Goal: Communication & Community: Ask a question

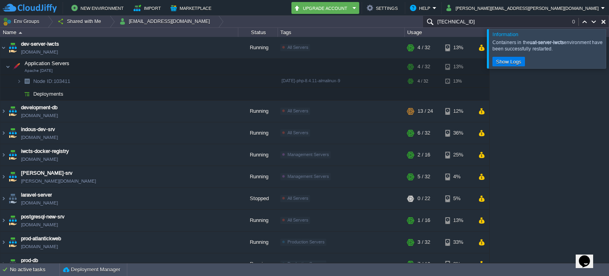
scroll to position [344, 0]
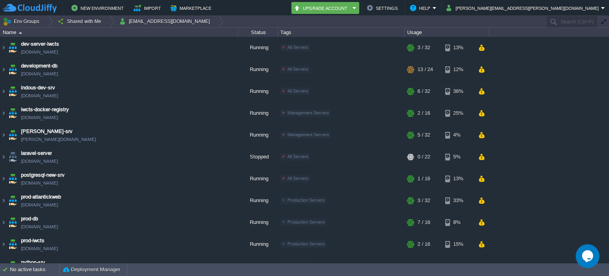
click at [586, 256] on icon "Chat widget" at bounding box center [587, 256] width 11 height 12
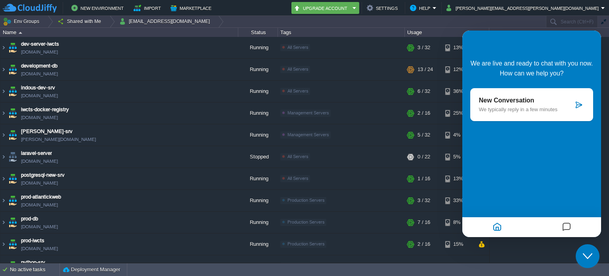
click at [543, 96] on div "New Conversation We typically reply in a few minutes" at bounding box center [532, 104] width 123 height 33
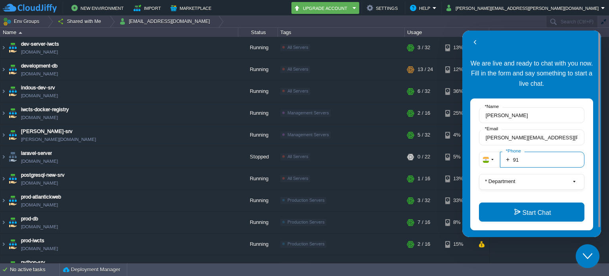
click at [532, 160] on input "91" at bounding box center [542, 160] width 85 height 16
type input "918000131147"
click at [525, 184] on button "* Department" at bounding box center [532, 182] width 106 height 16
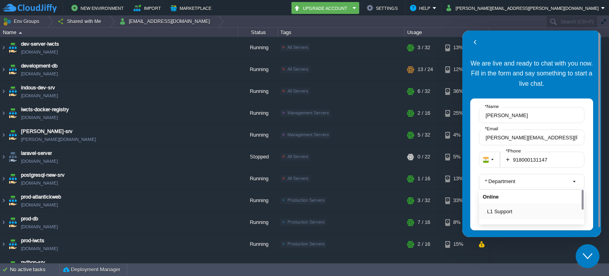
click at [506, 210] on button "L1 Support" at bounding box center [535, 211] width 94 height 8
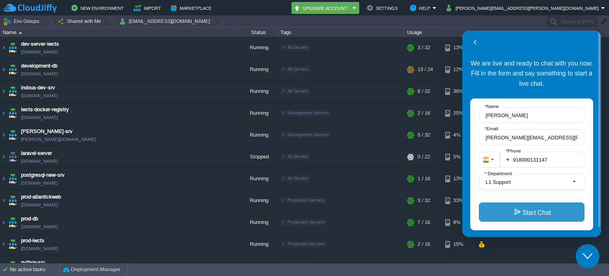
click at [539, 213] on button "Start Chat" at bounding box center [532, 211] width 106 height 19
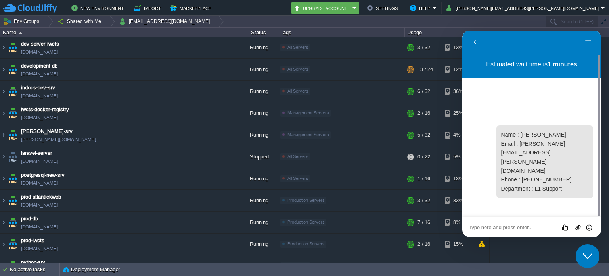
click at [527, 225] on textarea at bounding box center [532, 227] width 126 height 6
type textarea "Hello"
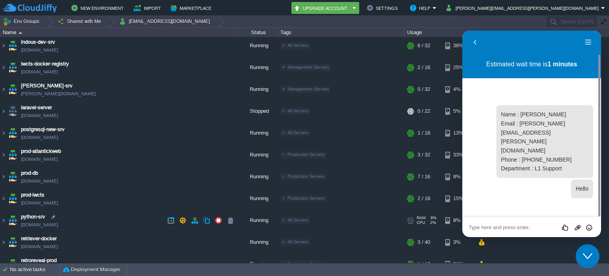
scroll to position [165, 0]
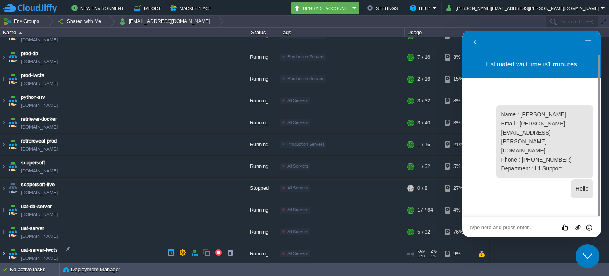
drag, startPoint x: 3, startPoint y: 250, endPoint x: 30, endPoint y: 208, distance: 49.6
click at [3, 250] on img at bounding box center [3, 253] width 6 height 21
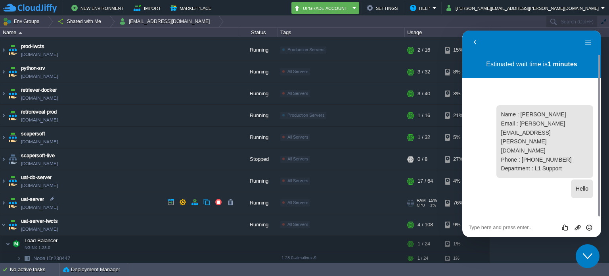
scroll to position [236, 0]
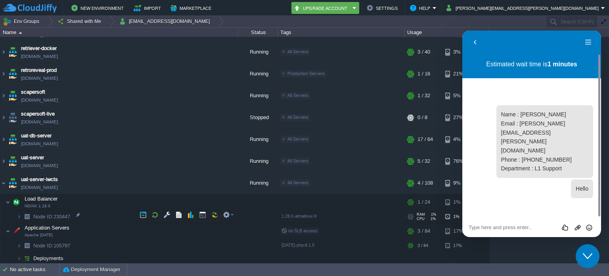
click at [63, 215] on span "Node ID: 230447" at bounding box center [52, 216] width 39 height 7
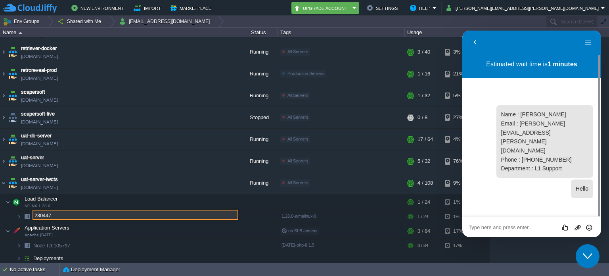
click at [509, 227] on textarea at bounding box center [532, 227] width 126 height 6
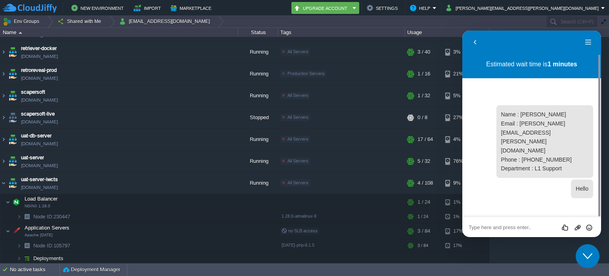
click at [509, 227] on textarea at bounding box center [532, 227] width 126 height 6
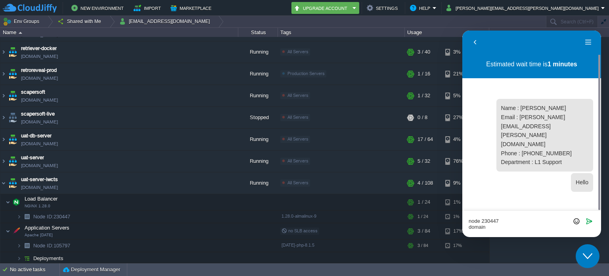
scroll to position [0, 0]
paste textarea "rnphospital.in"
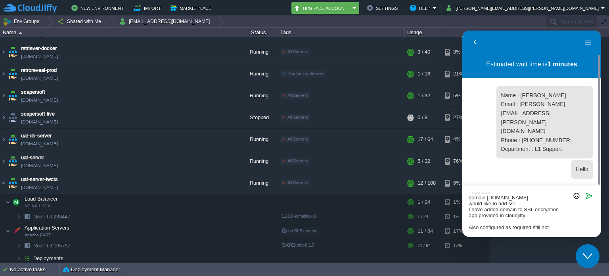
scroll to position [10, 0]
type textarea "node 230447 domain rnphospital.in would like to add ssl I have added domain to …"
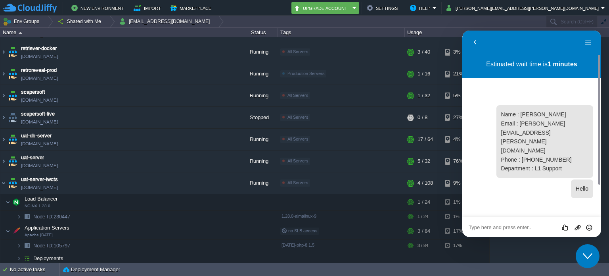
click at [497, 226] on textarea at bounding box center [532, 227] width 126 height 6
type textarea "Hello"
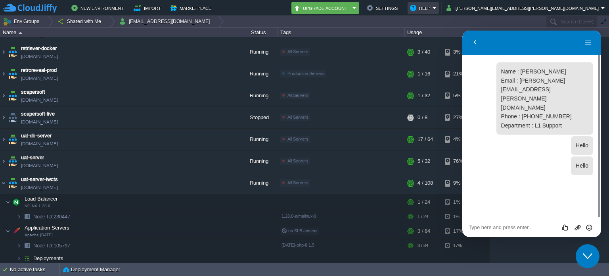
scroll to position [4, 0]
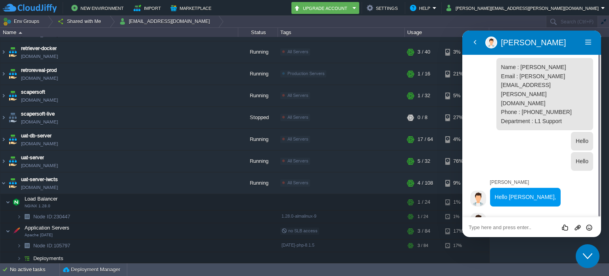
click at [526, 225] on textarea at bounding box center [532, 227] width 126 height 6
click at [532, 225] on textarea at bounding box center [532, 227] width 126 height 6
paste textarea "node 230447 domain rnphospital.in would like to add ssl I have added domain to …"
type textarea "node 230447 domain rnphospital.in would like to add ssl I have added domain to …"
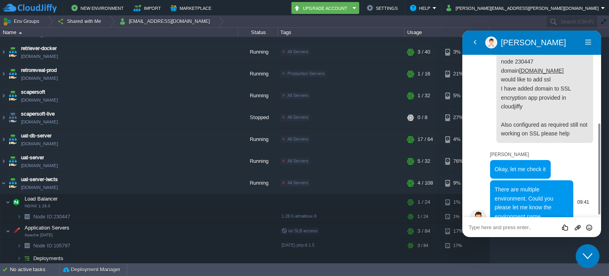
scroll to position [192, 0]
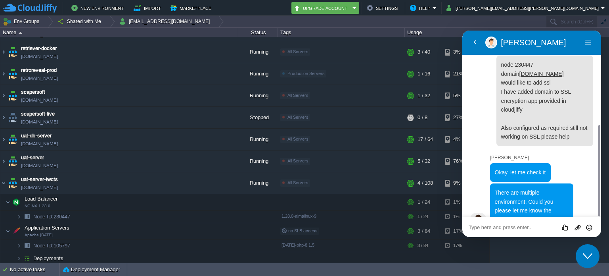
click at [519, 227] on textarea at bounding box center [532, 227] width 126 height 6
type textarea "apache"
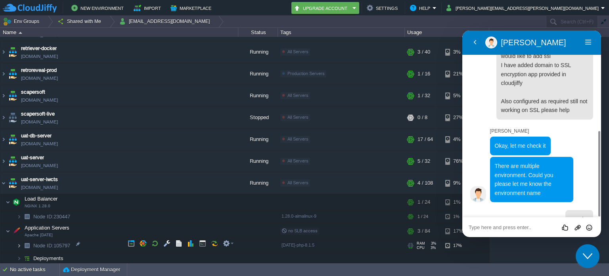
click at [19, 242] on img at bounding box center [19, 245] width 5 height 12
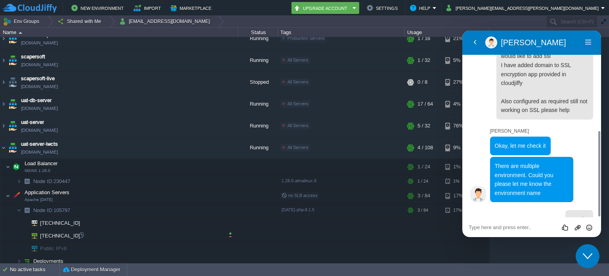
scroll to position [273, 0]
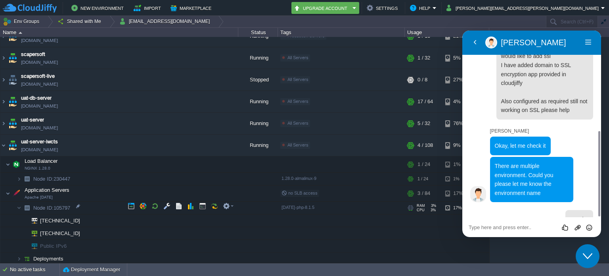
click at [63, 209] on span "Node ID: 105797" at bounding box center [52, 207] width 39 height 7
type input "105797"
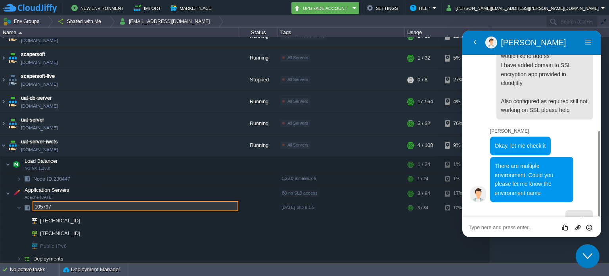
click at [511, 225] on textarea at bounding box center [532, 227] width 126 height 6
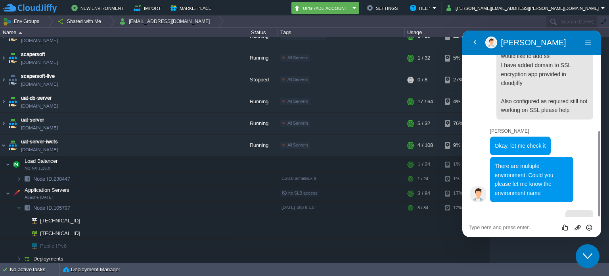
click at [511, 225] on textarea at bounding box center [532, 227] width 126 height 6
paste textarea "105797"
type textarea "node 105797"
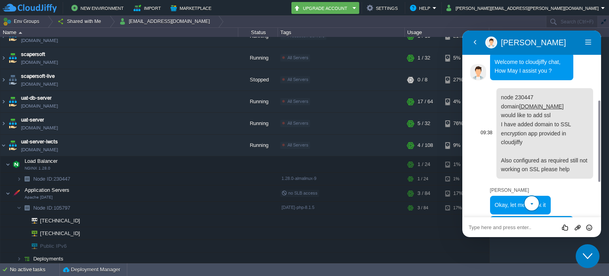
scroll to position [239, 0]
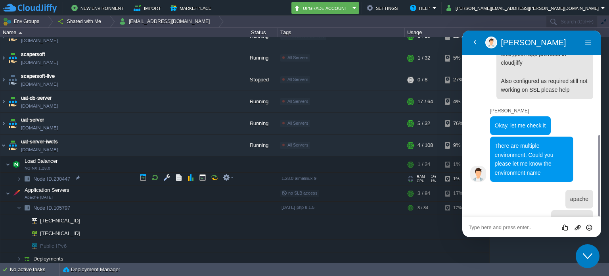
click at [21, 174] on img at bounding box center [19, 179] width 5 height 12
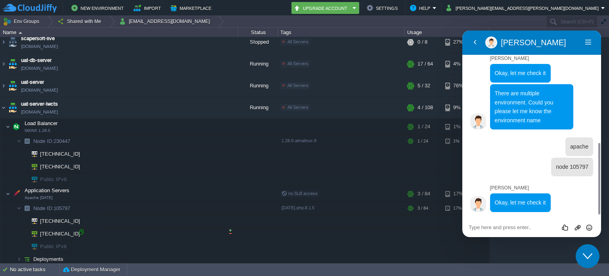
scroll to position [297, 0]
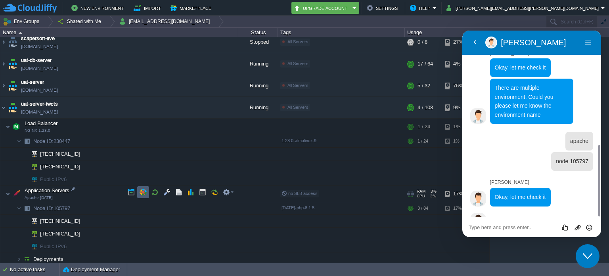
click at [144, 191] on button "button" at bounding box center [143, 191] width 7 height 7
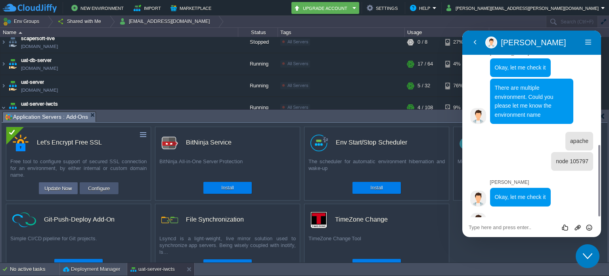
click at [101, 189] on button "Configure" at bounding box center [99, 188] width 27 height 10
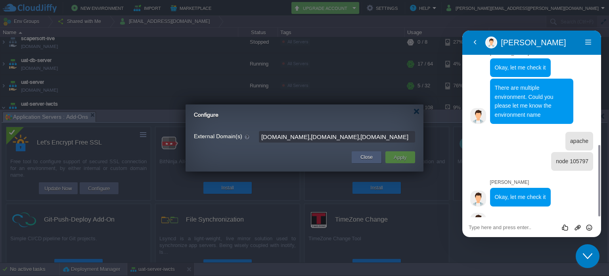
click at [370, 158] on button "Close" at bounding box center [367, 157] width 12 height 8
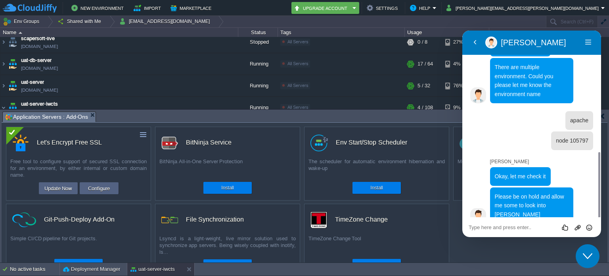
scroll to position [304, 0]
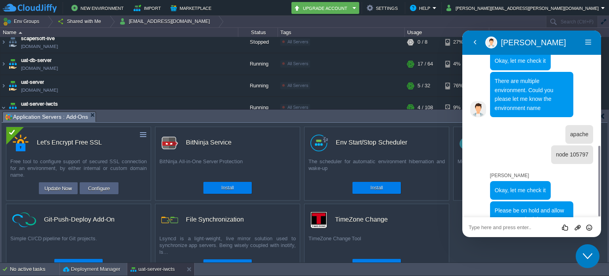
click at [522, 224] on textarea at bounding box center [532, 227] width 126 height 6
type textarea "sure"
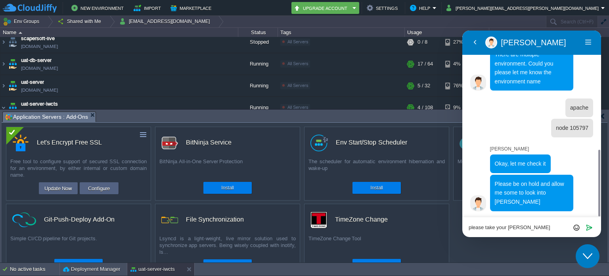
type textarea "please take your time"
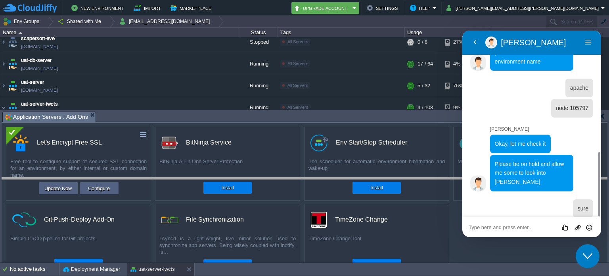
drag, startPoint x: 279, startPoint y: 122, endPoint x: 273, endPoint y: 188, distance: 66.1
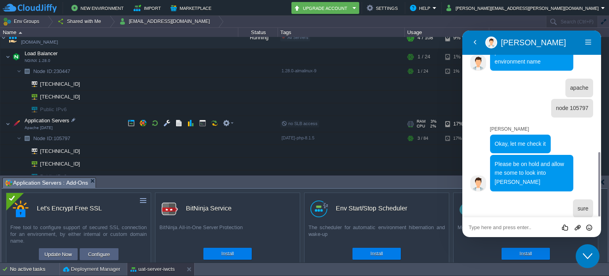
scroll to position [390, 0]
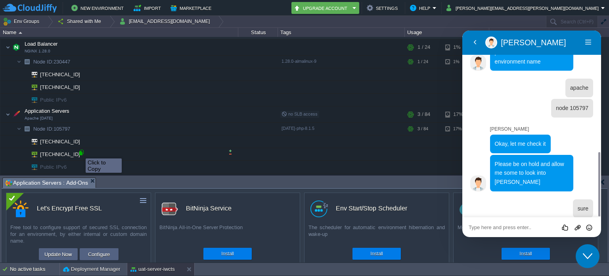
click at [80, 151] on div at bounding box center [81, 152] width 7 height 7
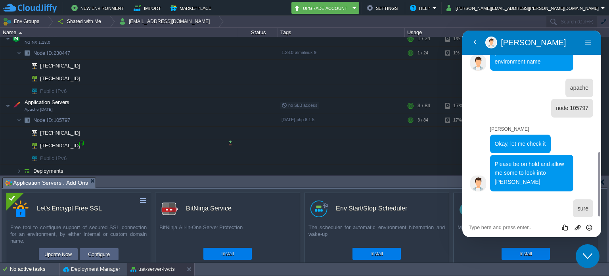
click at [81, 144] on div at bounding box center [81, 143] width 7 height 7
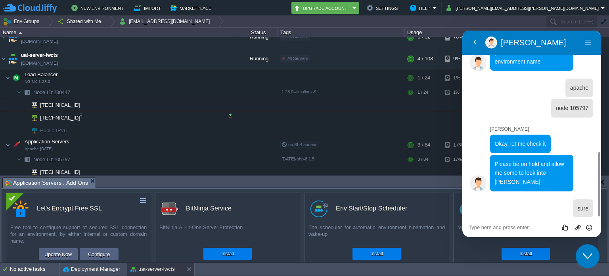
scroll to position [359, 0]
click at [152, 75] on button "button" at bounding box center [155, 76] width 7 height 7
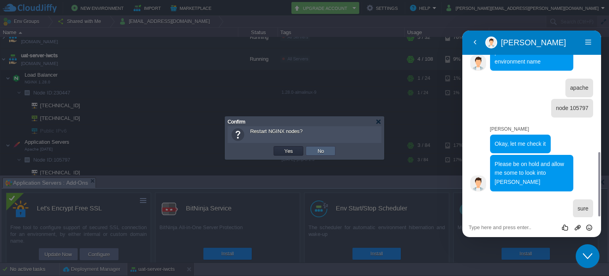
click at [322, 149] on button "No" at bounding box center [320, 150] width 11 height 7
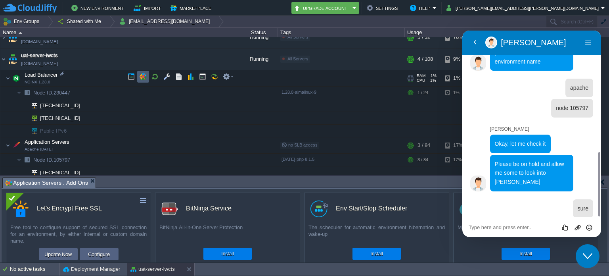
click at [143, 79] on button "button" at bounding box center [143, 76] width 7 height 7
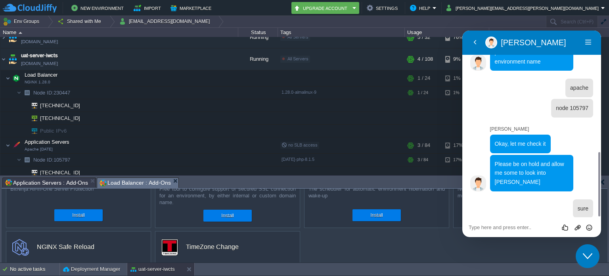
scroll to position [40, 0]
click at [224, 213] on button "Install" at bounding box center [227, 214] width 12 height 8
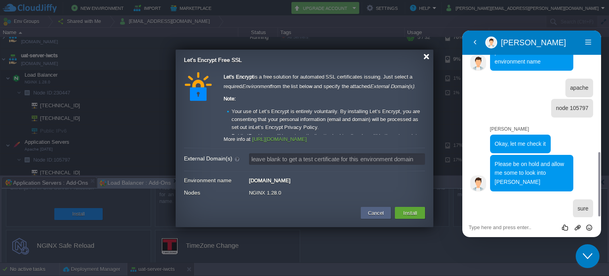
click at [425, 57] on div at bounding box center [427, 57] width 6 height 6
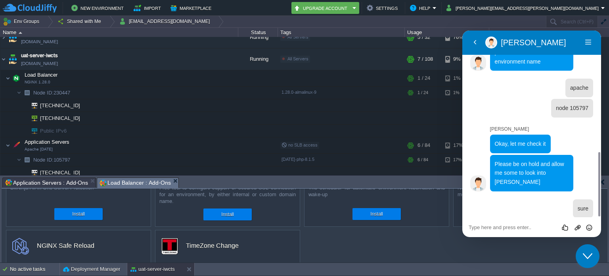
click at [581, 256] on div "Close Chat This icon closes the chat window." at bounding box center [588, 256] width 24 height 10
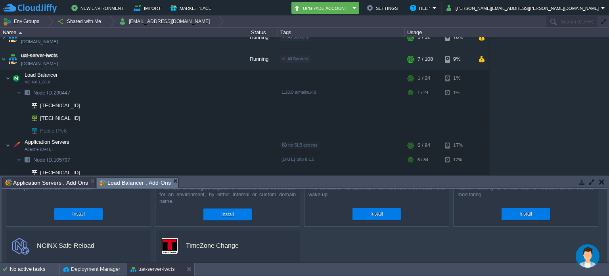
click at [602, 181] on button "button" at bounding box center [603, 181] width 6 height 7
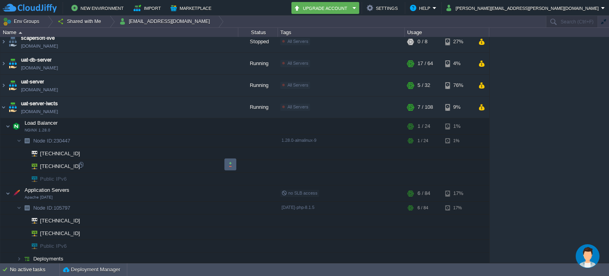
scroll to position [311, 0]
click at [141, 190] on button "button" at bounding box center [143, 191] width 7 height 7
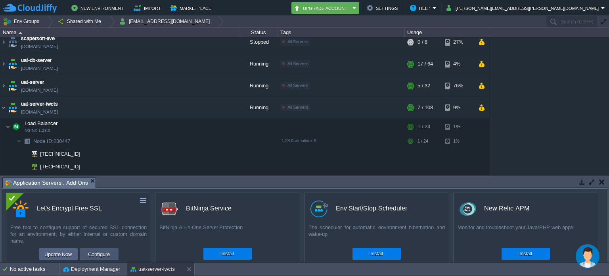
click at [104, 252] on button "Configure" at bounding box center [99, 254] width 27 height 10
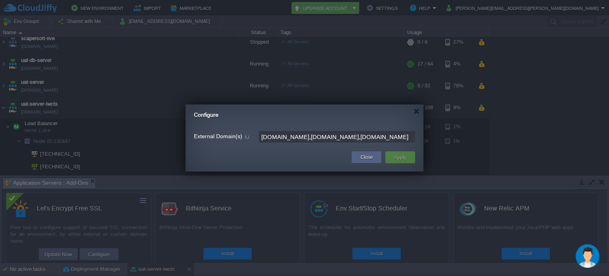
click at [392, 139] on input "archudo.com,rnphospital.in,www.rnphospital.in" at bounding box center [337, 137] width 156 height 12
click at [362, 155] on button "Close" at bounding box center [367, 157] width 12 height 8
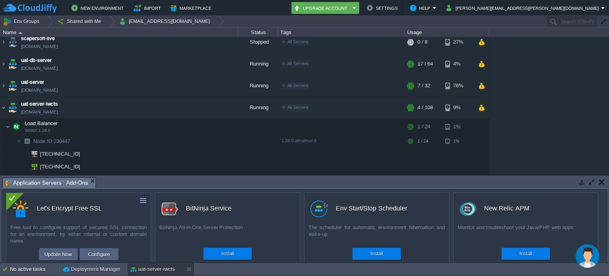
click at [585, 256] on img "Chat widget" at bounding box center [588, 256] width 24 height 24
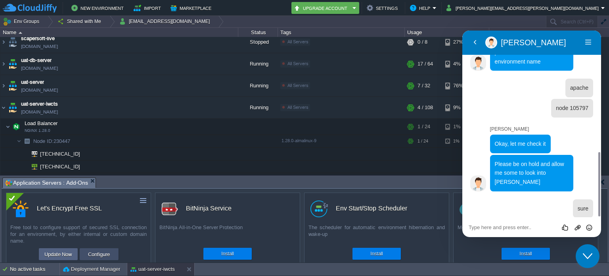
click at [105, 252] on button "Configure" at bounding box center [99, 254] width 27 height 10
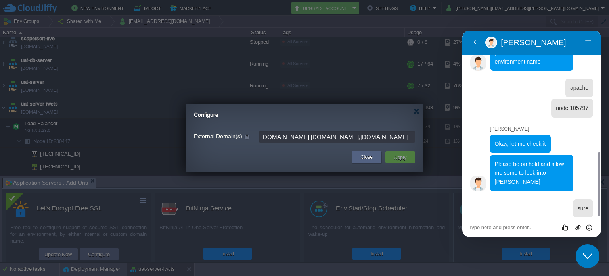
click at [393, 138] on input "archudo.com,rnphospital.in,www.rnphospital.in" at bounding box center [337, 137] width 156 height 12
type input "archudo.com,rnphospital.in"
click at [401, 162] on td "Apply" at bounding box center [401, 157] width 30 height 12
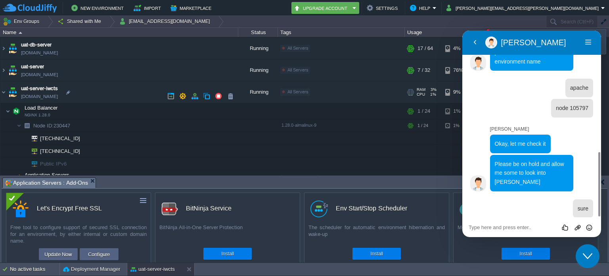
scroll to position [333, 0]
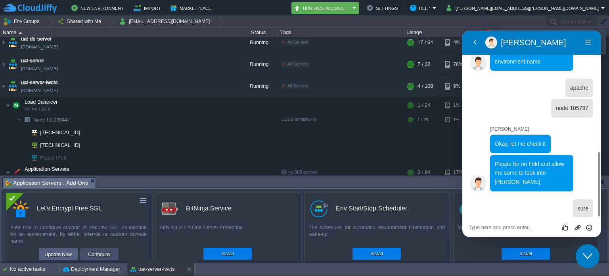
click at [94, 251] on button "Configure" at bounding box center [99, 254] width 27 height 10
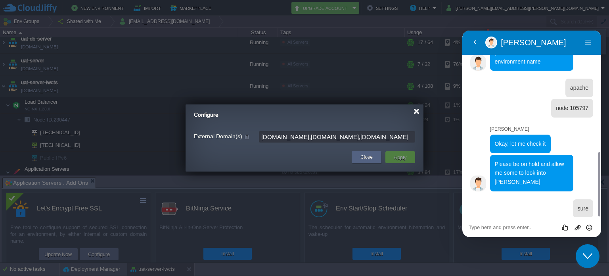
click at [416, 111] on div at bounding box center [417, 111] width 6 height 6
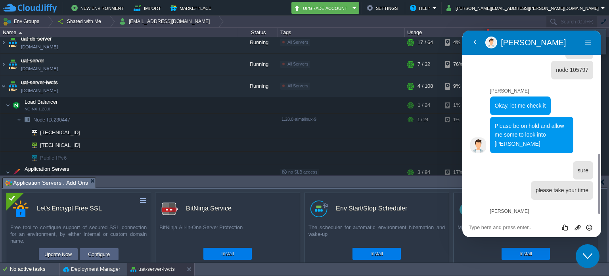
scroll to position [386, 0]
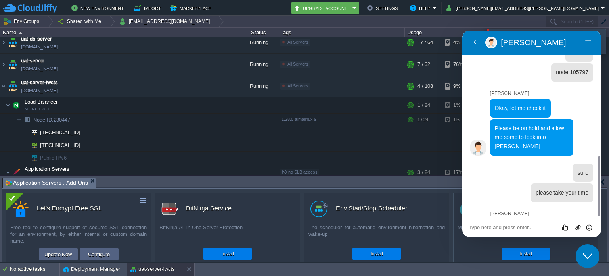
click at [513, 226] on textarea at bounding box center [532, 227] width 126 height 6
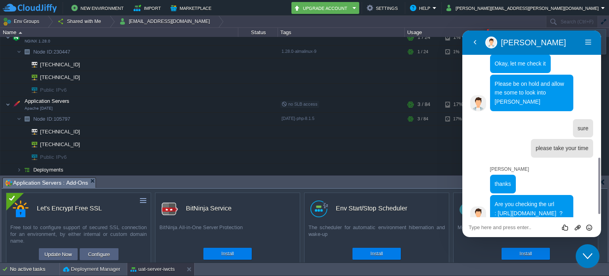
scroll to position [424, 0]
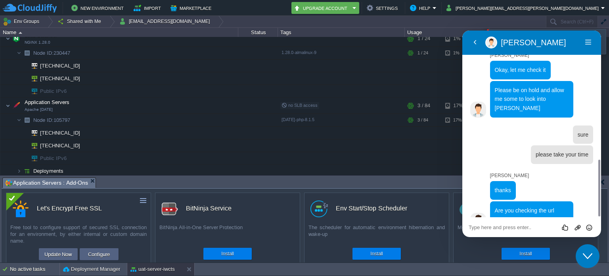
click at [519, 224] on textarea at bounding box center [532, 227] width 126 height 6
click at [541, 224] on textarea at bounding box center [532, 227] width 126 height 6
paste textarea "http://rnphospital.in/"
type textarea "http://rnphospital.in/"
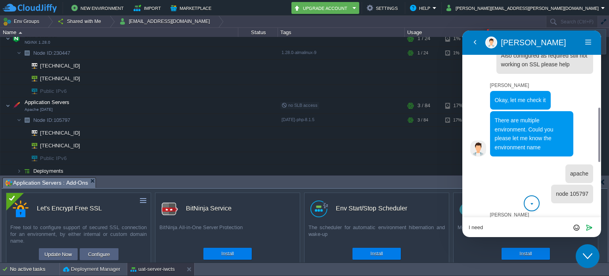
scroll to position [450, 0]
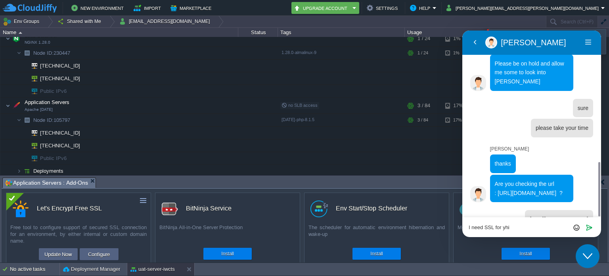
type textarea "I need SSL for yhis"
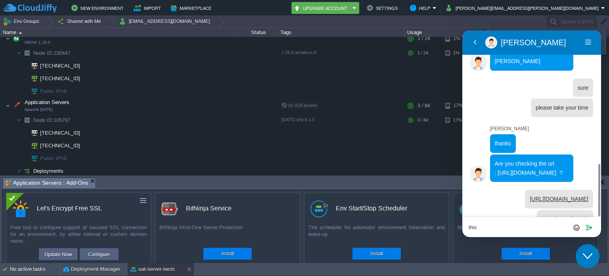
type textarea "this*"
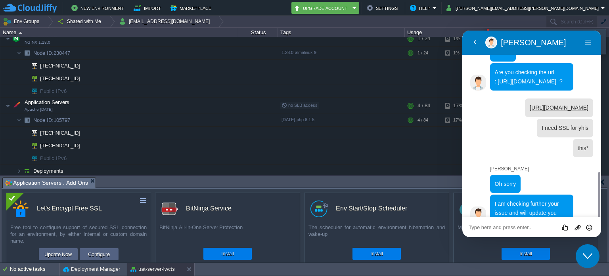
scroll to position [556, 0]
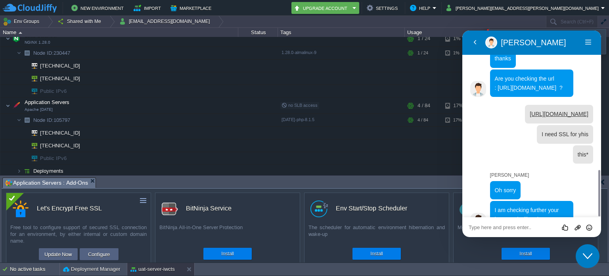
click at [529, 227] on textarea at bounding box center [532, 227] width 126 height 6
type textarea "yes please"
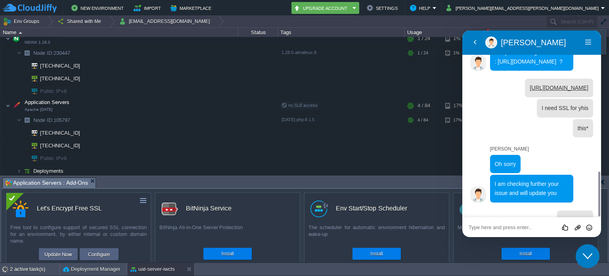
click at [506, 226] on textarea at bounding box center [532, 227] width 126 height 6
type textarea "Hello Rahul"
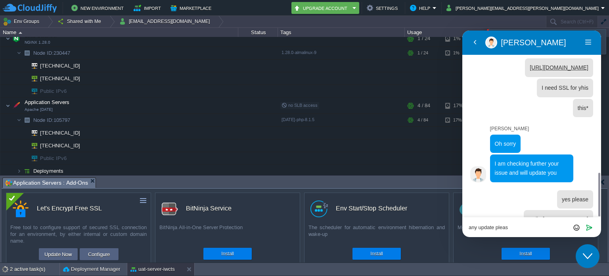
type textarea "any update please"
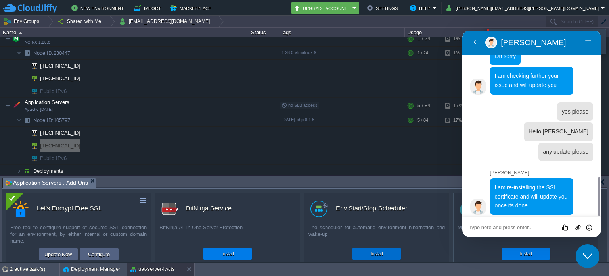
scroll to position [676, 0]
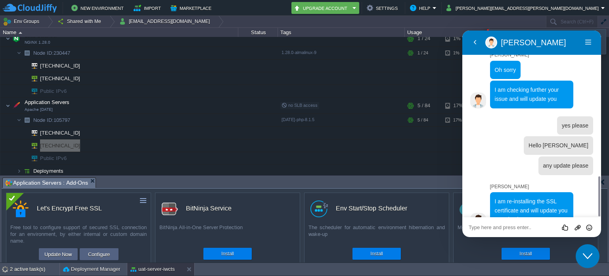
click at [524, 226] on textarea at bounding box center [532, 227] width 126 height 6
type textarea "ok"
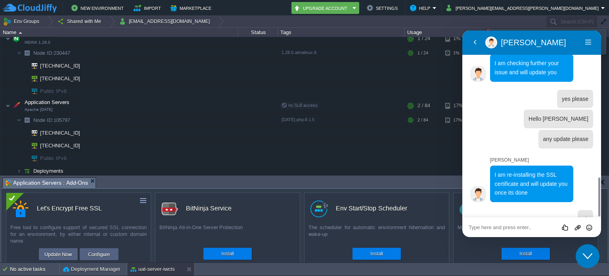
scroll to position [253, 0]
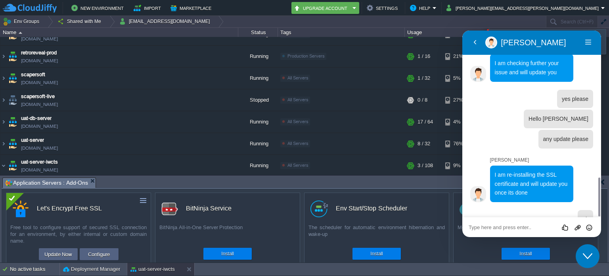
click at [534, 227] on textarea at bounding box center [532, 227] width 126 height 6
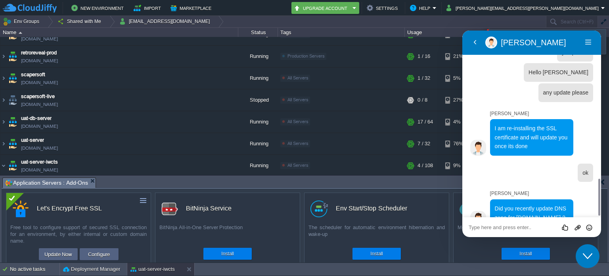
scroll to position [747, 0]
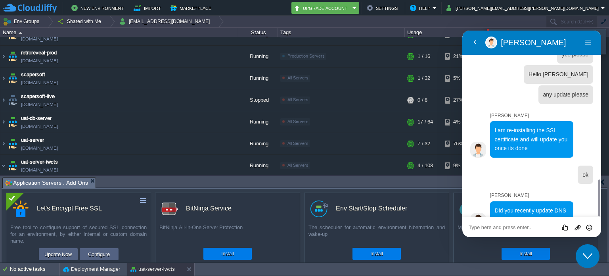
click at [537, 225] on textarea at bounding box center [532, 227] width 126 height 6
type textarea "yes"
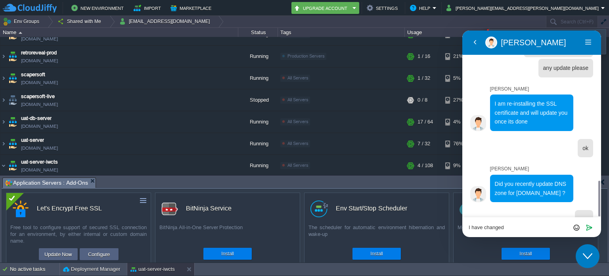
type textarea "I have changed"
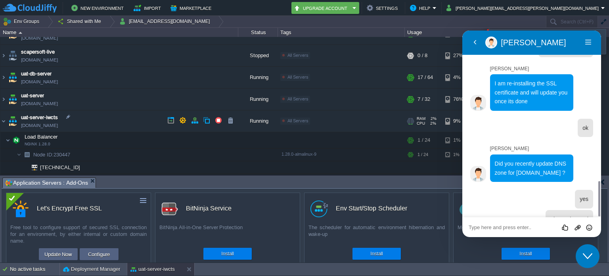
scroll to position [399, 0]
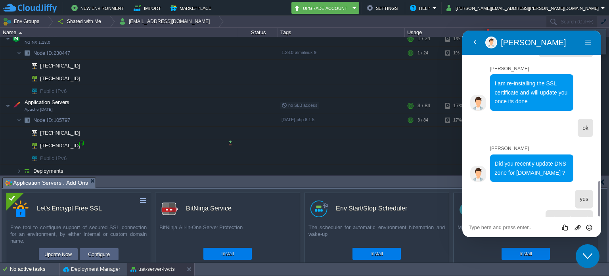
click at [83, 142] on div at bounding box center [81, 143] width 7 height 7
click at [500, 227] on textarea at bounding box center [532, 227] width 126 height 6
type textarea "o"
type textarea "pointed to 45.252.190.135"
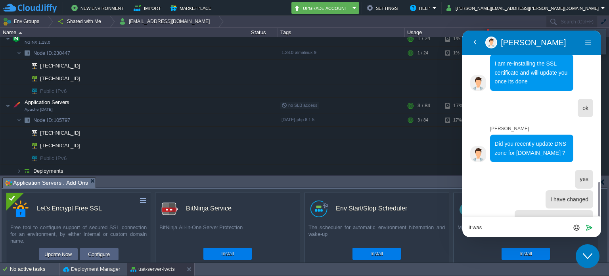
scroll to position [836, 0]
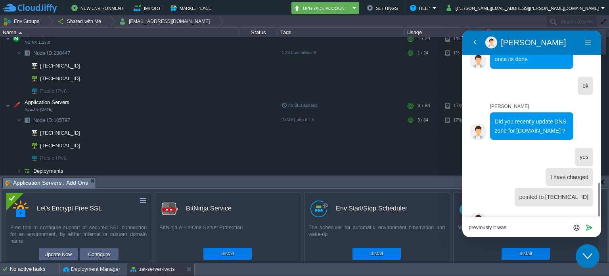
type textarea "previously it was"
click at [81, 76] on div at bounding box center [80, 76] width 7 height 7
type input "[TECHNICAL_ID]"
click at [521, 229] on textarea "previously it was" at bounding box center [532, 227] width 126 height 6
paste textarea "[TECHNICAL_ID]"
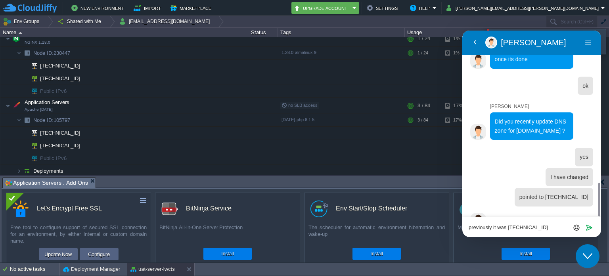
scroll to position [841, 0]
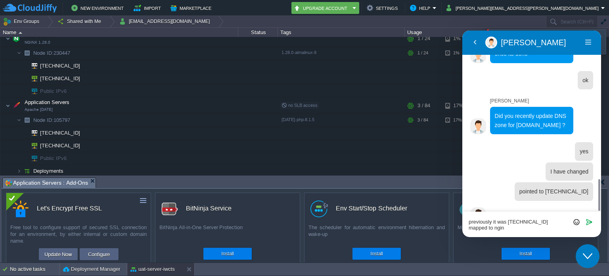
type textarea "previously it was 103.217.221.51 mapped to nginx"
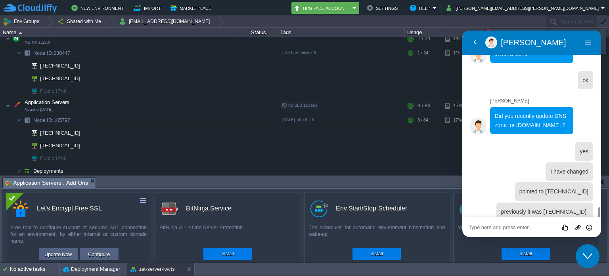
scroll to position [865, 0]
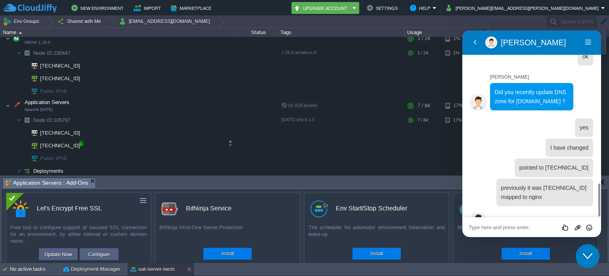
click at [79, 142] on div at bounding box center [81, 143] width 7 height 7
type input "45.252.190.135"
click at [498, 225] on textarea at bounding box center [532, 227] width 126 height 6
type textarea "45.252.190.135 this is the apache server"
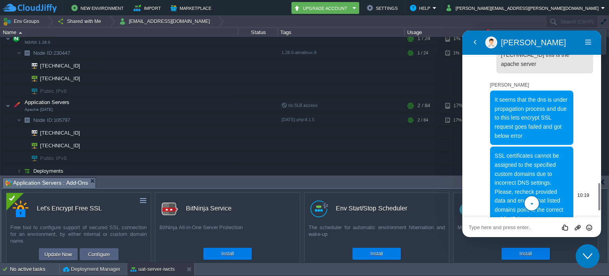
scroll to position [1067, 0]
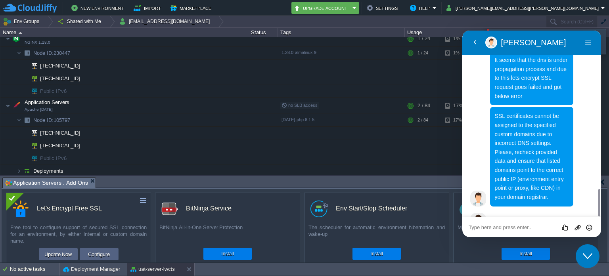
click at [526, 225] on textarea at bounding box center [532, 227] width 126 height 6
type textarea "I need to map domain to"
click at [83, 76] on div at bounding box center [80, 76] width 7 height 7
type input "[TECHNICAL_ID]"
click at [546, 231] on div "I need to map domain to Rate this chat Upload File Insert emoji Send" at bounding box center [532, 227] width 139 height 20
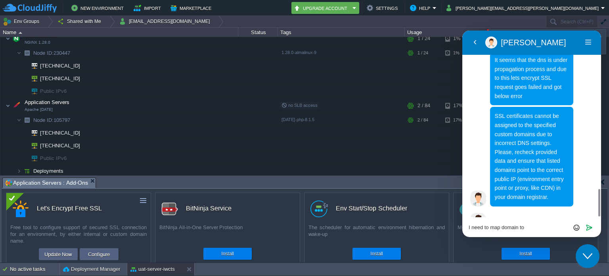
click at [535, 227] on textarea "I need to map domain to" at bounding box center [532, 227] width 126 height 6
paste textarea "[TECHNICAL_ID]"
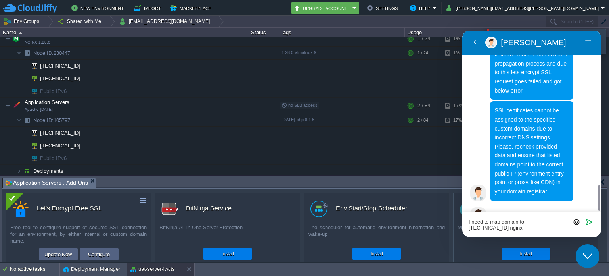
type textarea "I need to map domain to 103.217.221.51 nginx"
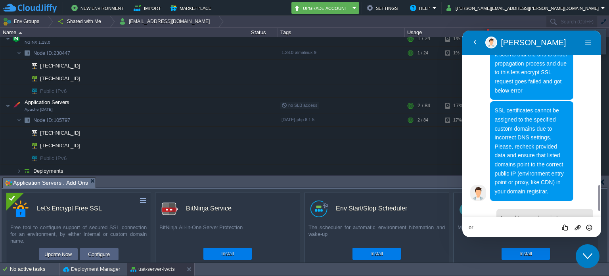
scroll to position [1102, 0]
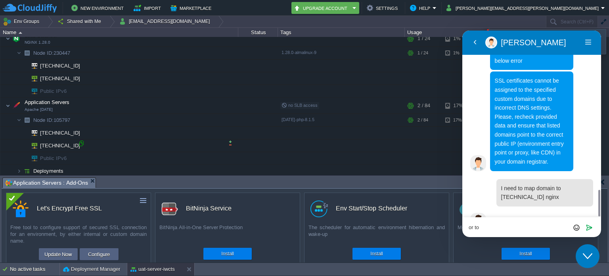
type textarea "or to"
click at [82, 142] on div at bounding box center [81, 143] width 7 height 7
type input "45.252.190.135"
click at [494, 226] on textarea "or to" at bounding box center [532, 227] width 126 height 6
type textarea "or to 45.252.190.135 apache"
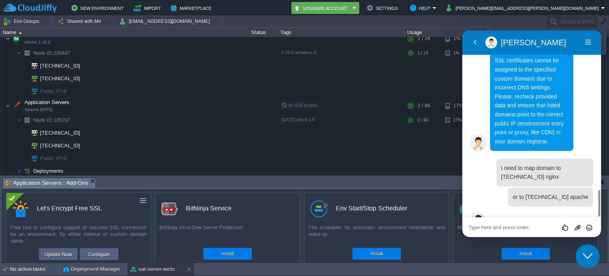
type textarea "?"
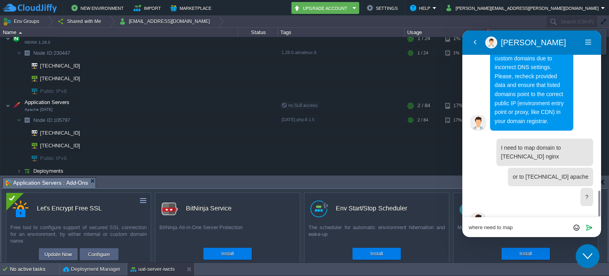
type textarea "where need to map ?"
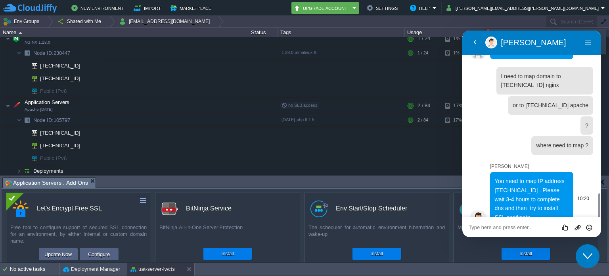
scroll to position [1212, 0]
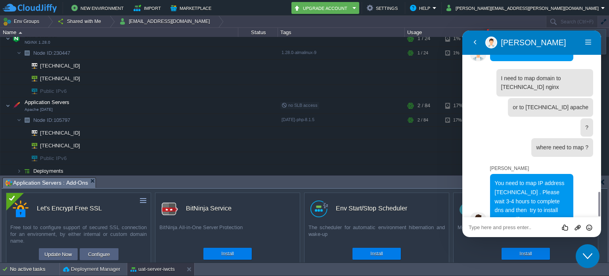
click at [519, 224] on textarea at bounding box center [532, 227] width 126 height 6
type textarea "oh okay need to wait for 3-4 hours"
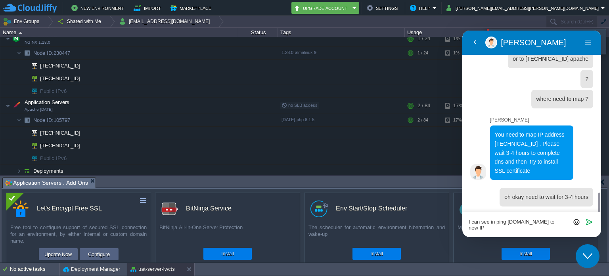
scroll to position [1266, 0]
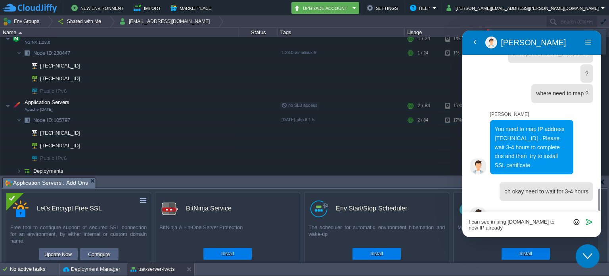
type textarea "I can see in ping rnphospiral.in to new IP already"
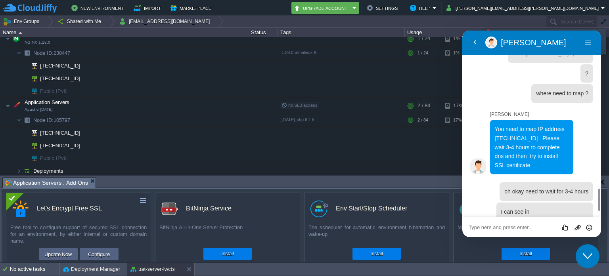
scroll to position [1290, 0]
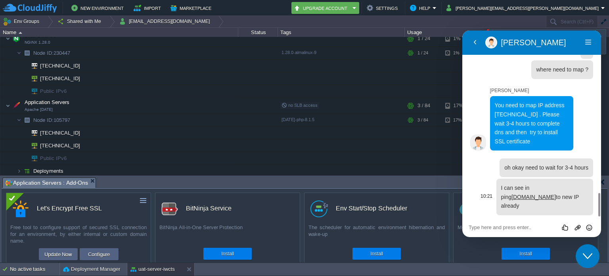
click at [564, 183] on p "I can see in ping rnphospiral.in to new IP already" at bounding box center [545, 196] width 87 height 27
click at [525, 223] on div "Rate this chat Upload File Insert emoji" at bounding box center [532, 226] width 126 height 7
click at [524, 231] on div "Rate this chat Upload File Insert emoji" at bounding box center [532, 227] width 139 height 20
click at [523, 228] on textarea at bounding box center [532, 227] width 126 height 6
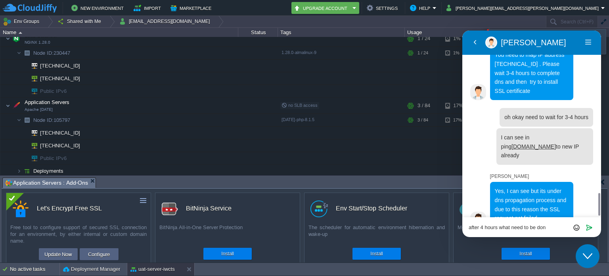
scroll to position [1330, 0]
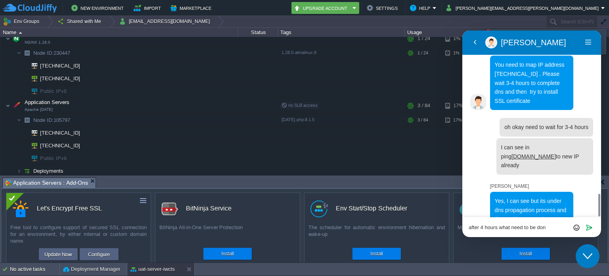
type textarea "after 4 hours what need to be do"
type textarea "ok"
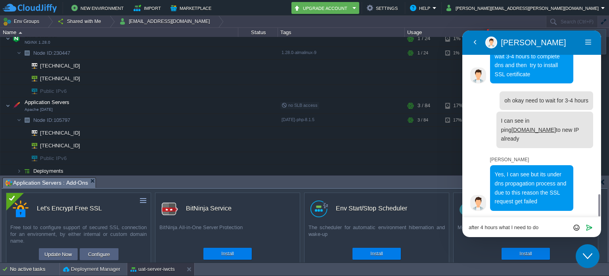
type textarea "after 4 hours what I need to do?"
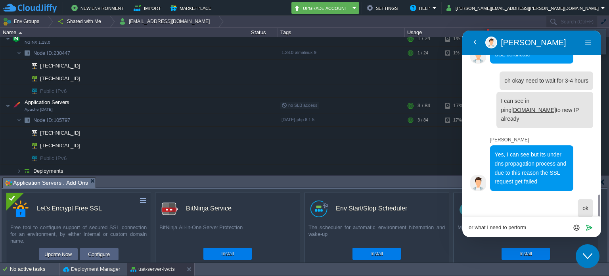
type textarea "or what I need to perform"
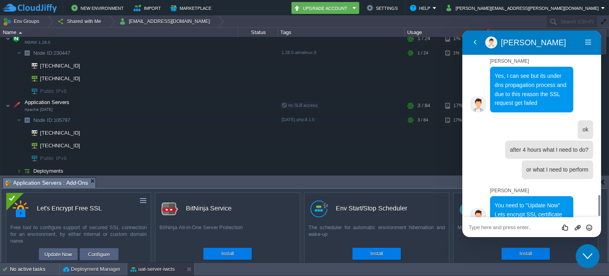
scroll to position [1441, 0]
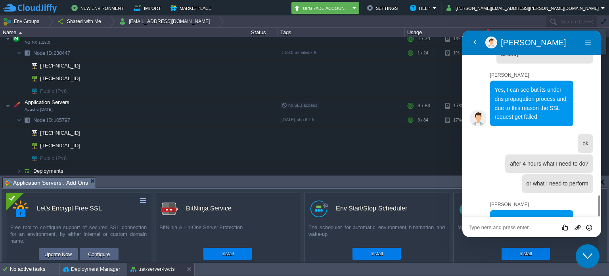
click at [540, 226] on textarea at bounding box center [532, 227] width 126 height 6
type textarea "ok thanks"
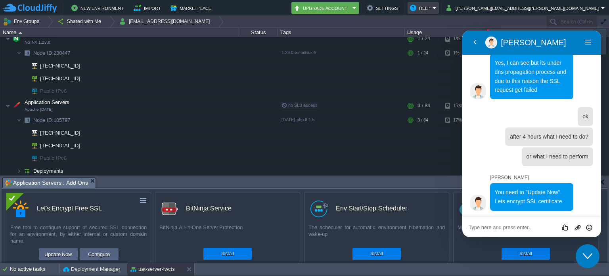
scroll to position [1526, 0]
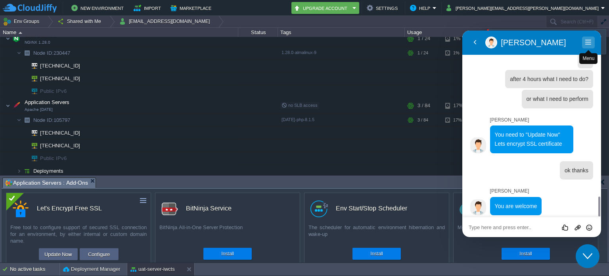
click at [586, 41] on button "Menu" at bounding box center [588, 43] width 13 height 12
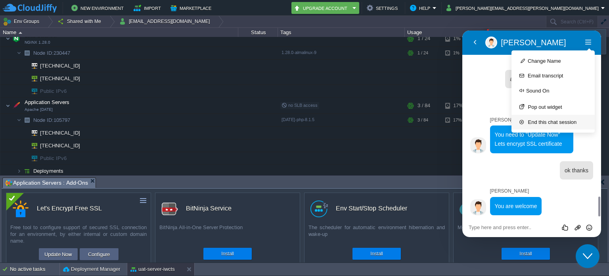
click at [554, 119] on button "End this chat session" at bounding box center [553, 122] width 83 height 15
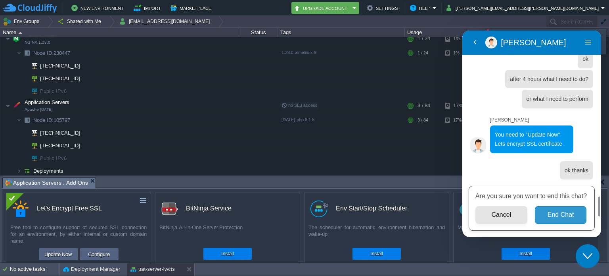
click at [551, 217] on button "End Chat" at bounding box center [561, 215] width 52 height 18
